Goal: Entertainment & Leisure: Browse casually

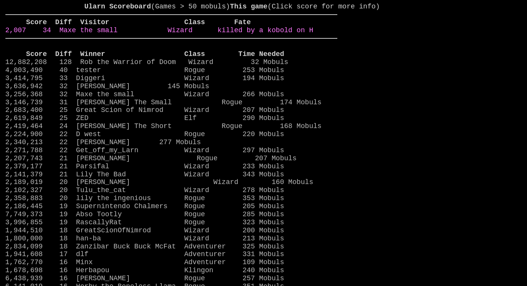
click at [313, 34] on link "2,007 34 Maxe the small Wizard killed by a kobold on H" at bounding box center [159, 30] width 308 height 8
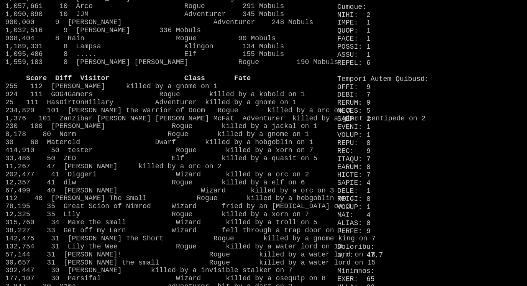
scroll to position [570, 0]
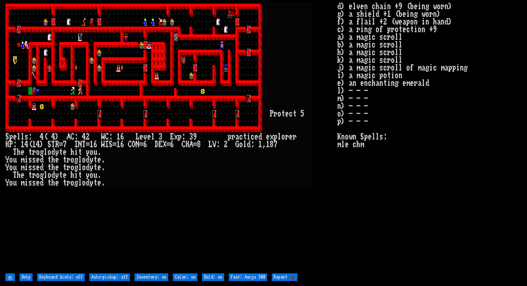
click at [249, 227] on larn at bounding box center [171, 137] width 332 height 269
